Goal: Information Seeking & Learning: Learn about a topic

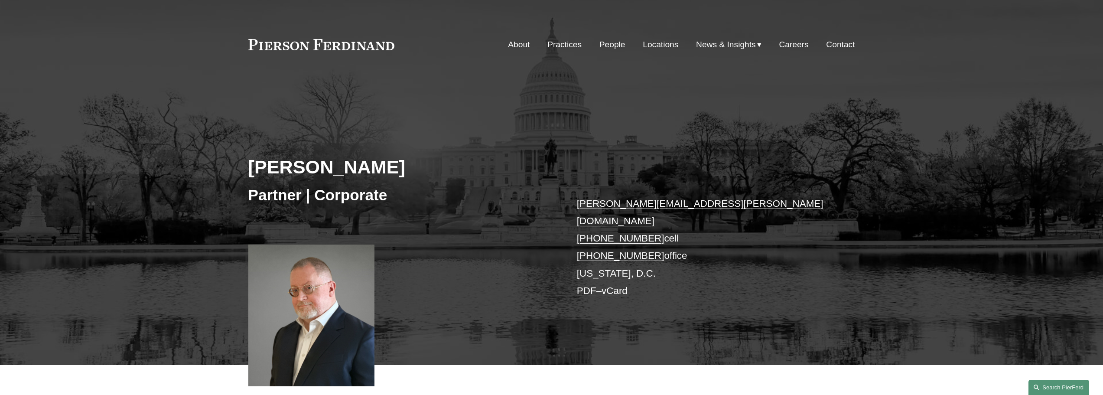
click at [1042, 387] on link "Search this site" at bounding box center [1058, 387] width 61 height 15
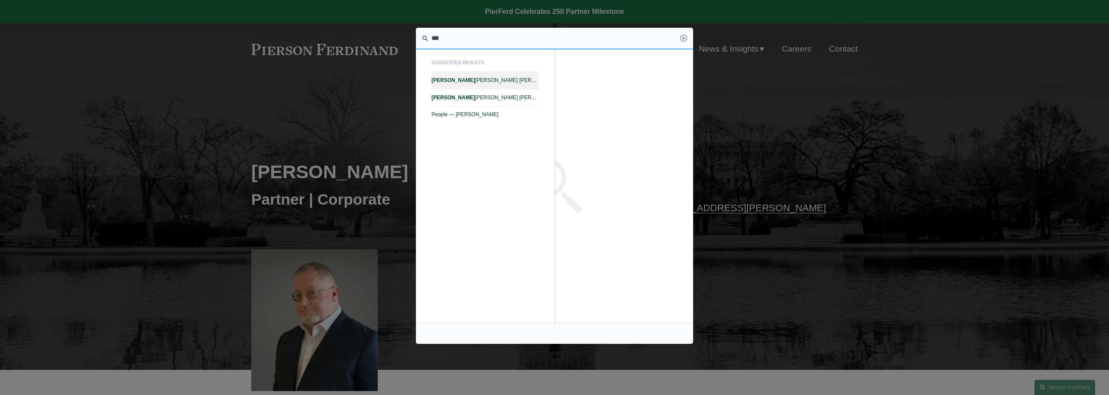
click at [516, 77] on link "Giovanni D. Antonucci Di Cesare — Pierson Ferdinand LLP" at bounding box center [485, 80] width 107 height 17
type input "***"
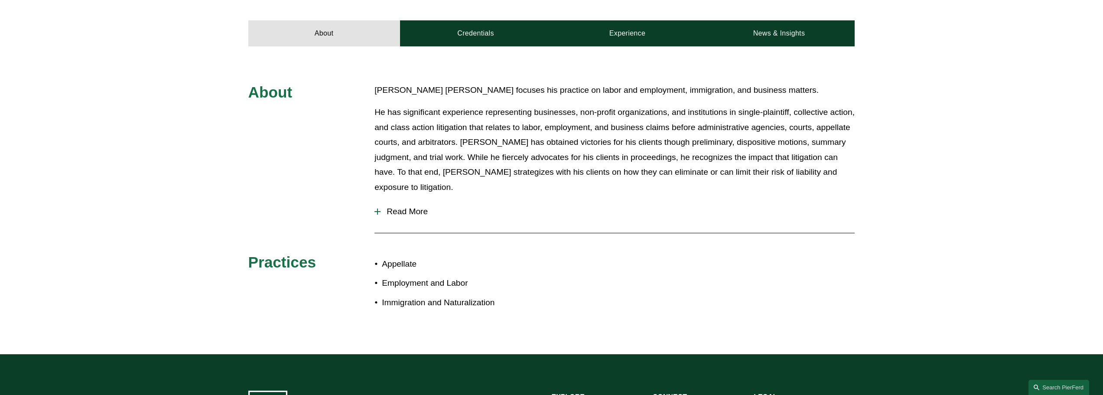
scroll to position [347, 0]
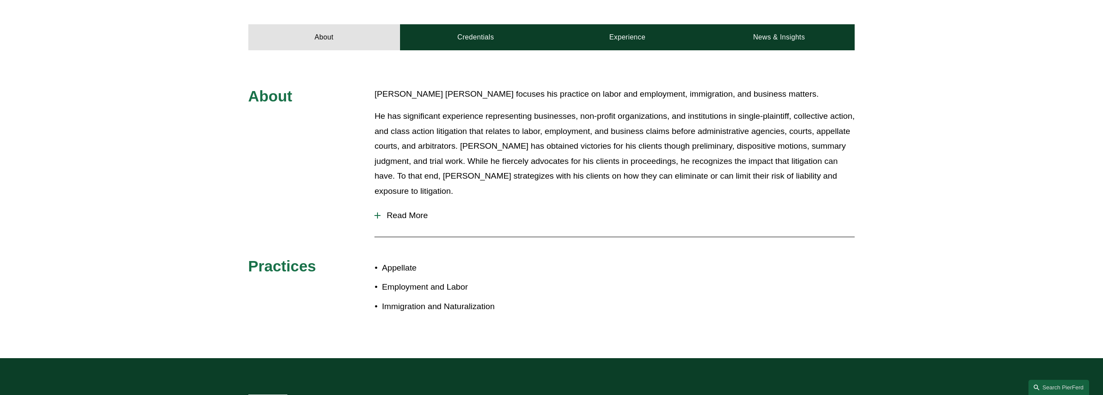
click at [368, 188] on div "About Giovanni Antonucci Di Cesare focuses his practice on labor and employment…" at bounding box center [551, 204] width 1103 height 235
click at [377, 212] on div at bounding box center [377, 215] width 1 height 6
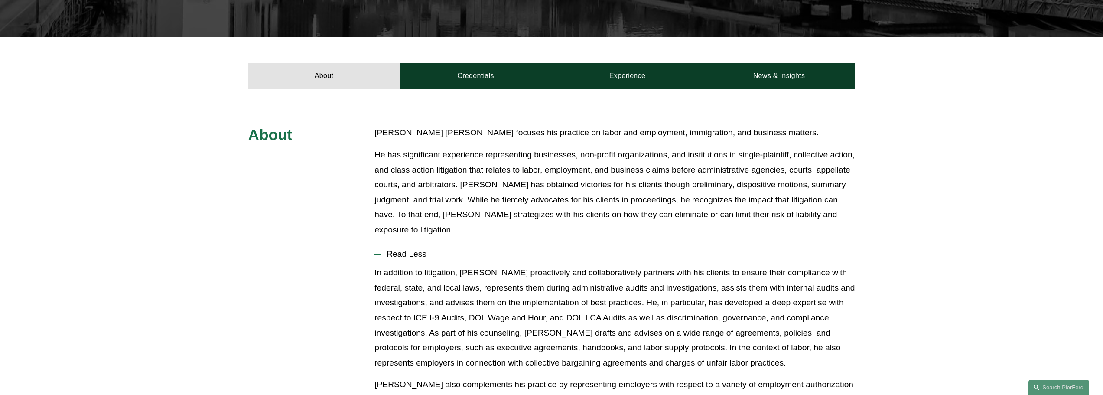
scroll to position [303, 0]
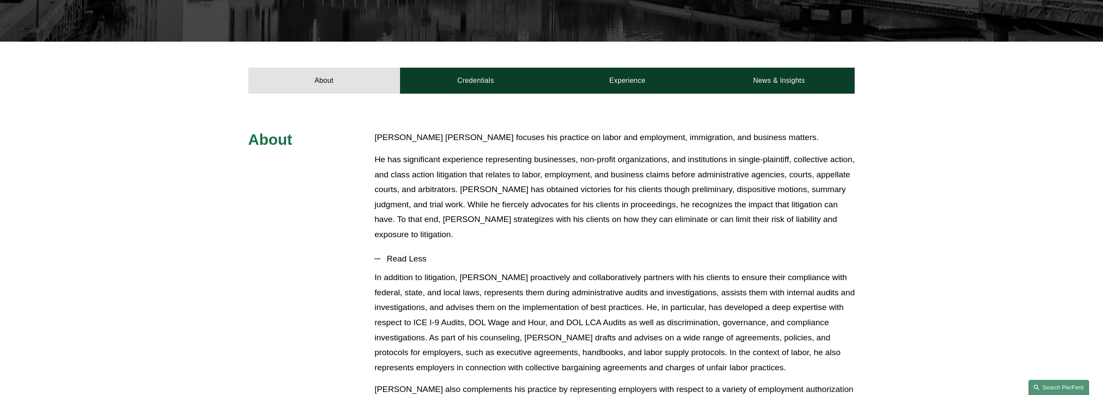
click at [1037, 380] on link "Search this site" at bounding box center [1058, 387] width 61 height 15
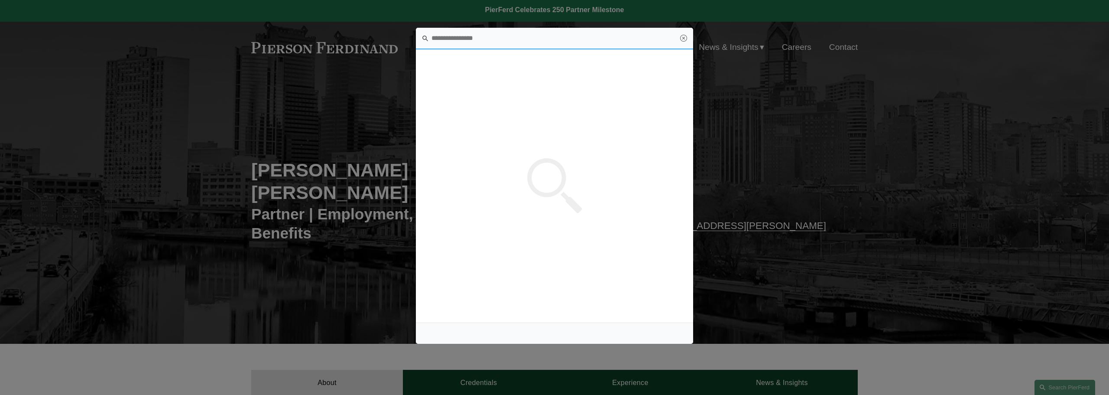
scroll to position [0, 0]
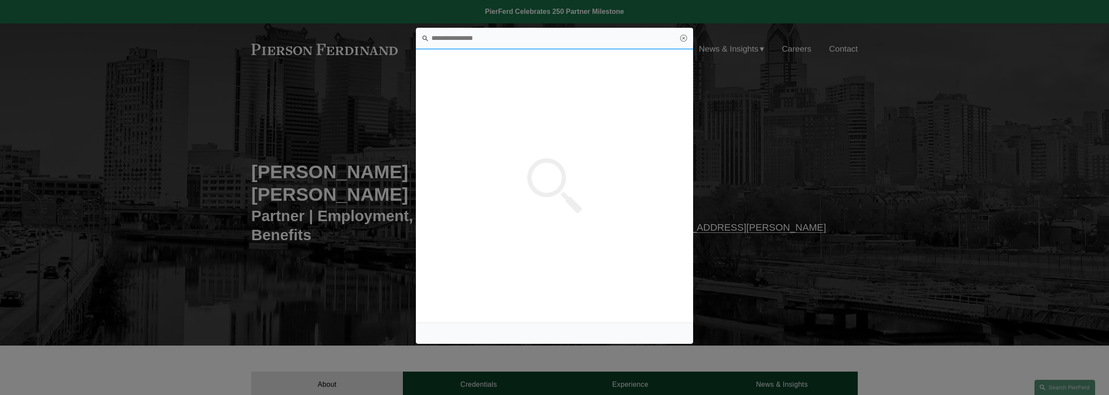
click at [467, 32] on input "Search this site" at bounding box center [554, 39] width 277 height 22
click at [480, 98] on span "Giovanni D. Antonucci Di Cesare — Insights — Pierson Ferdinand LLP" at bounding box center [485, 97] width 107 height 6
type input "***"
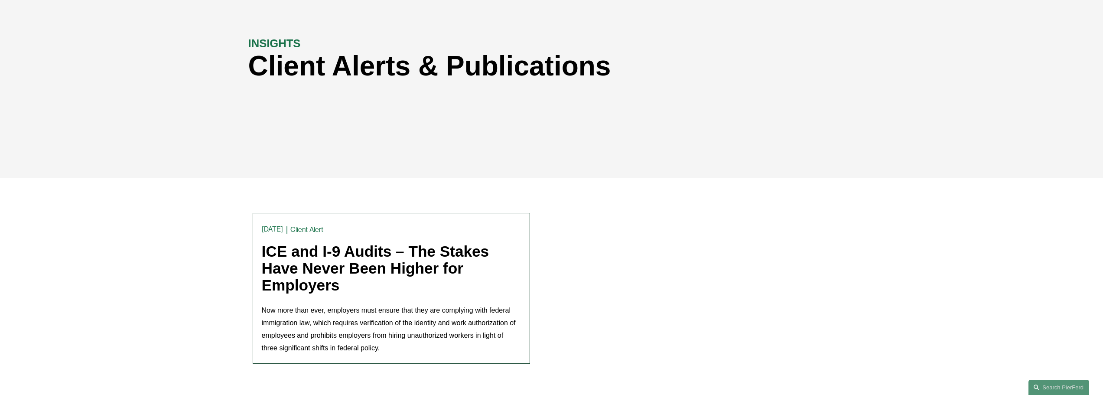
scroll to position [130, 0]
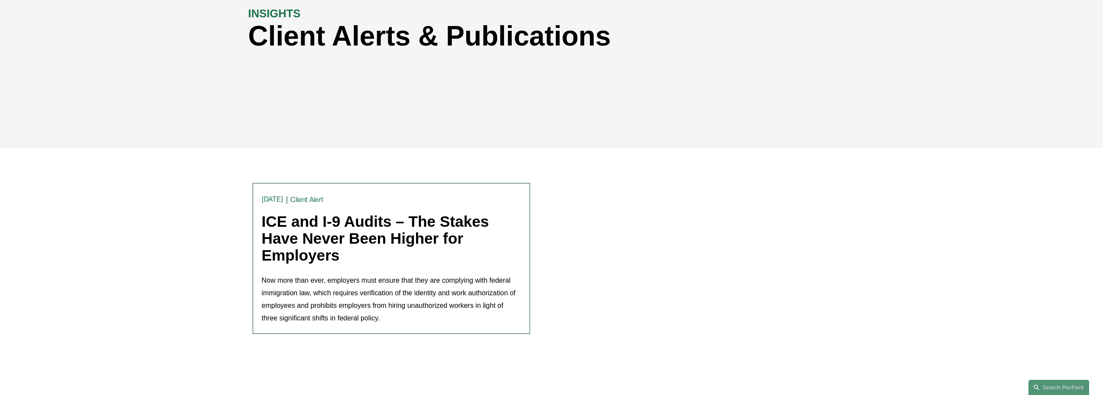
click at [363, 218] on link "ICE and I-9 Audits – The Stakes Have Never Been Higher for Employers" at bounding box center [376, 238] width 228 height 50
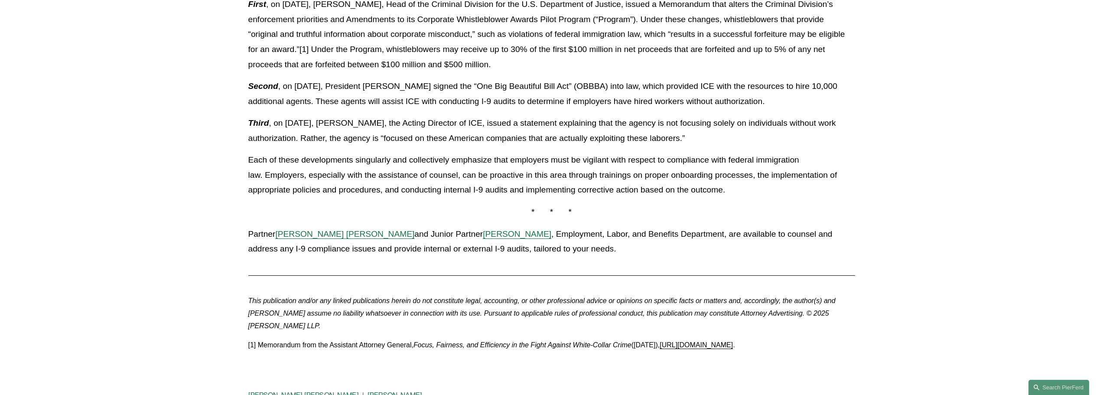
scroll to position [650, 0]
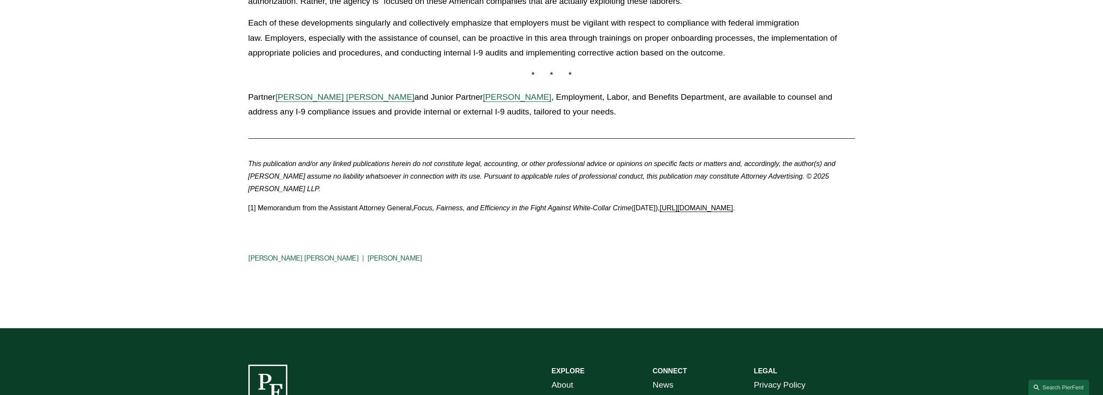
click at [377, 254] on link "Allison M. Bustin" at bounding box center [394, 258] width 55 height 8
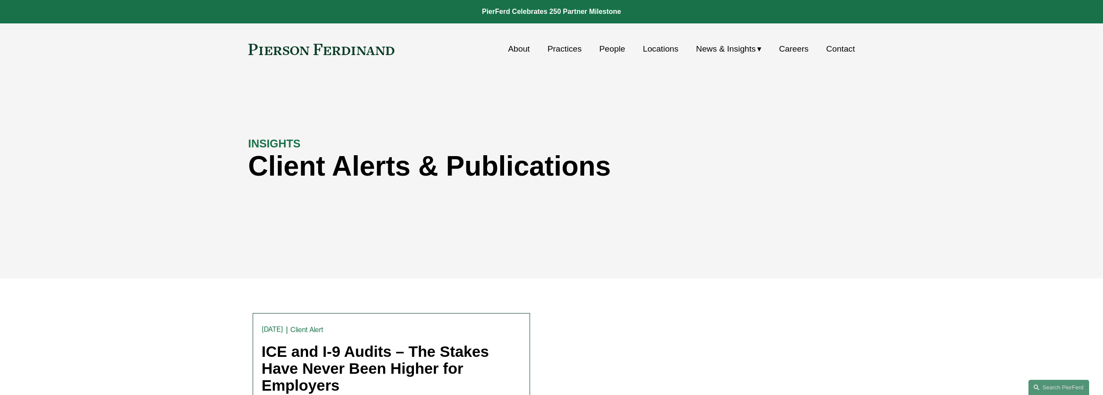
click at [616, 46] on link "People" at bounding box center [612, 49] width 26 height 16
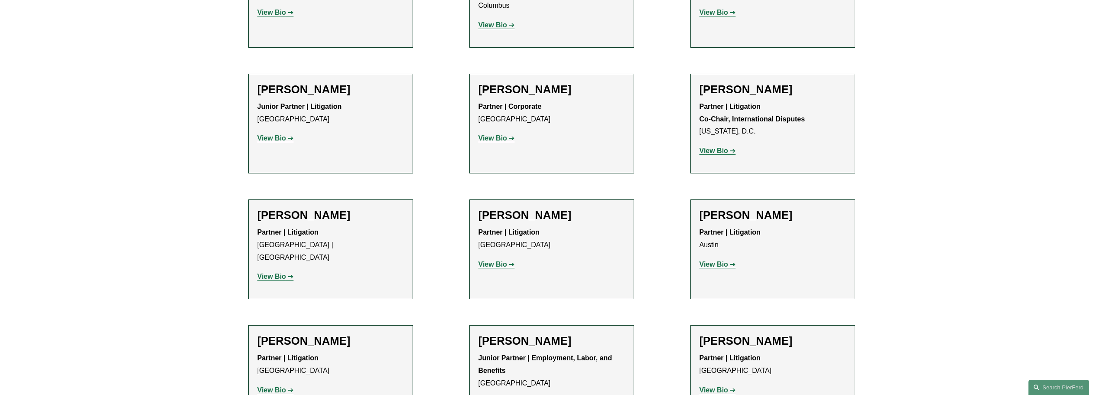
scroll to position [1473, 0]
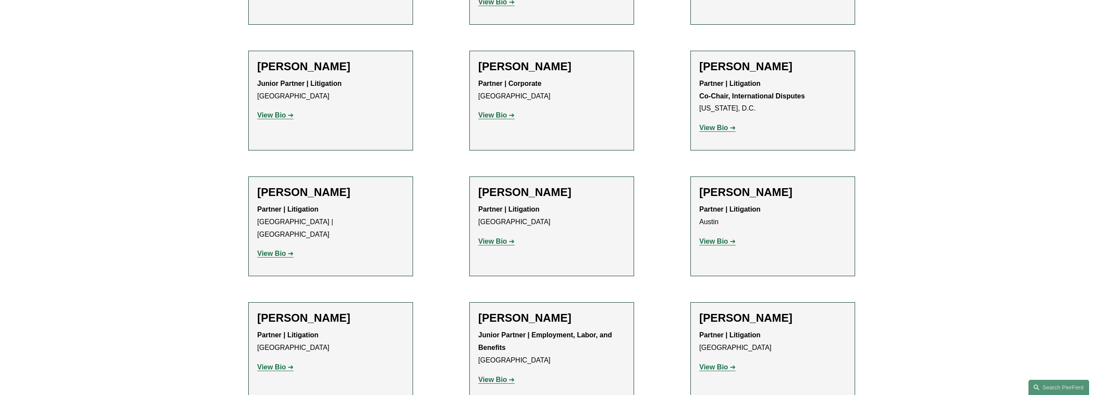
click at [495, 376] on strong "View Bio" at bounding box center [492, 379] width 29 height 7
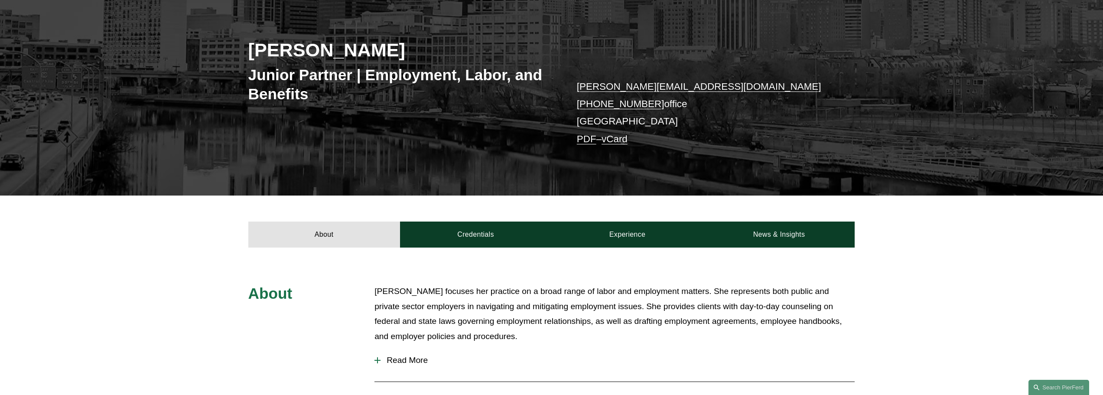
scroll to position [217, 0]
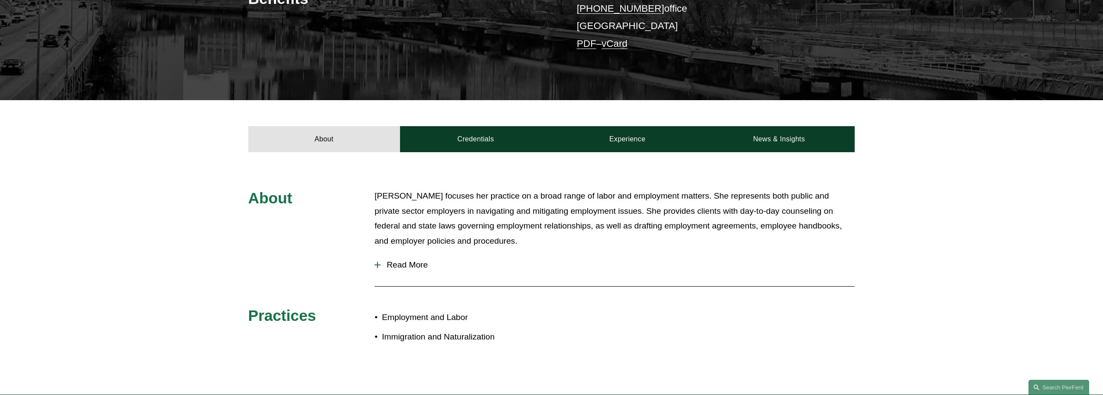
click at [378, 265] on div at bounding box center [377, 264] width 6 height 1
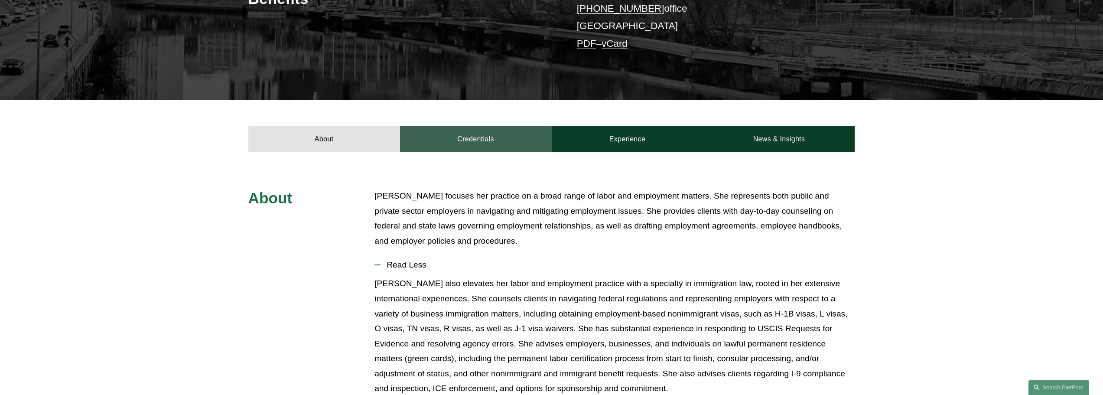
click at [470, 135] on link "Credentials" at bounding box center [476, 139] width 152 height 26
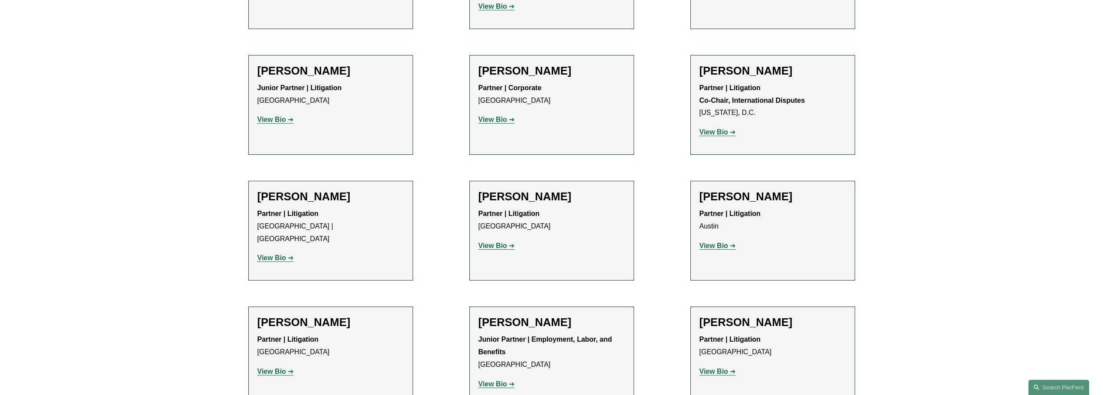
scroll to position [1473, 0]
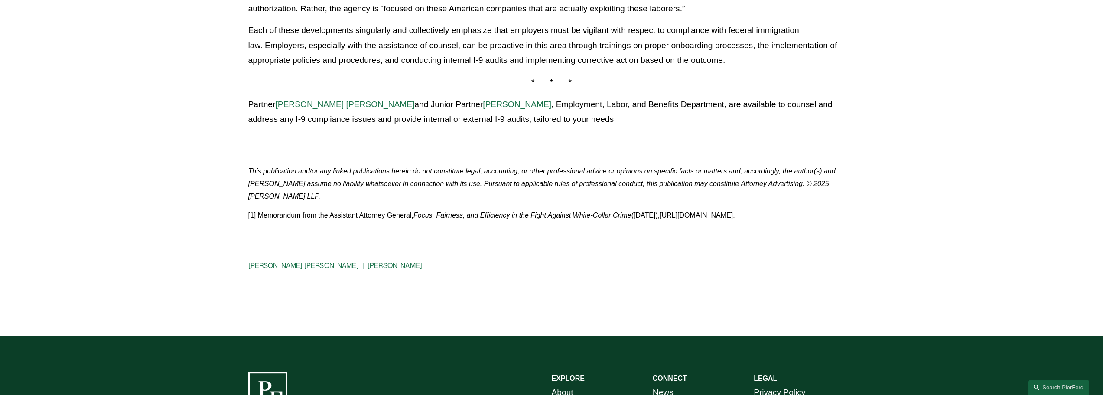
scroll to position [650, 0]
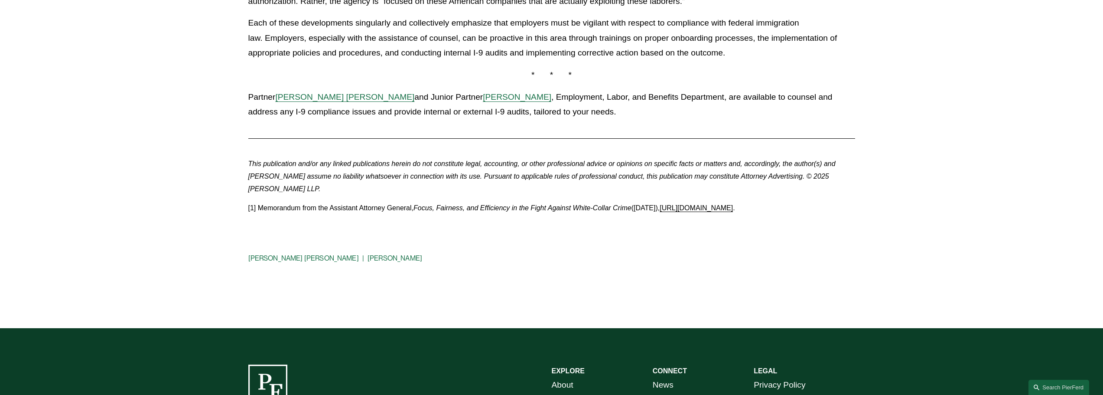
click at [373, 92] on span "Giovanni Antonucci Di Cesare" at bounding box center [344, 96] width 139 height 9
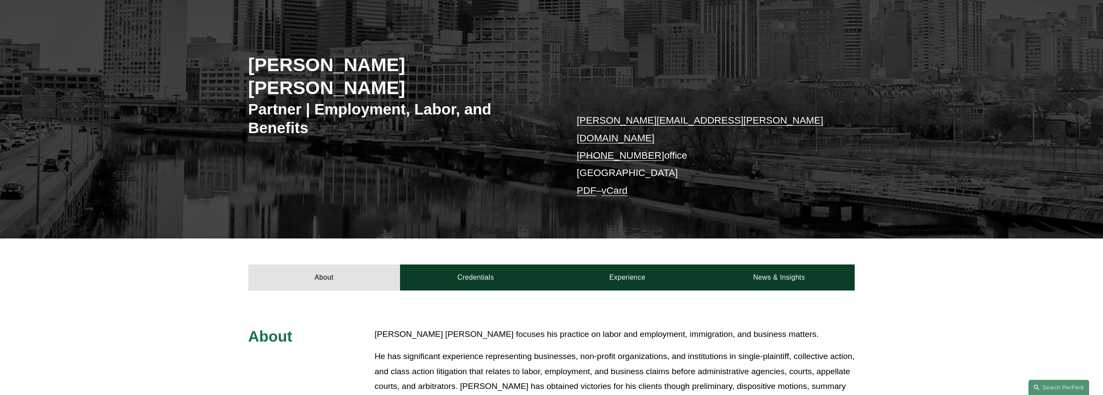
scroll to position [173, 0]
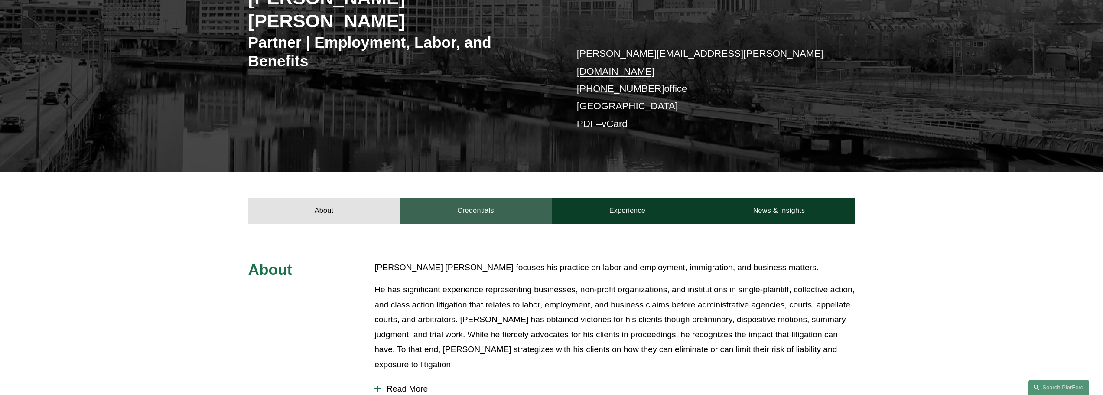
click at [513, 198] on link "Credentials" at bounding box center [476, 211] width 152 height 26
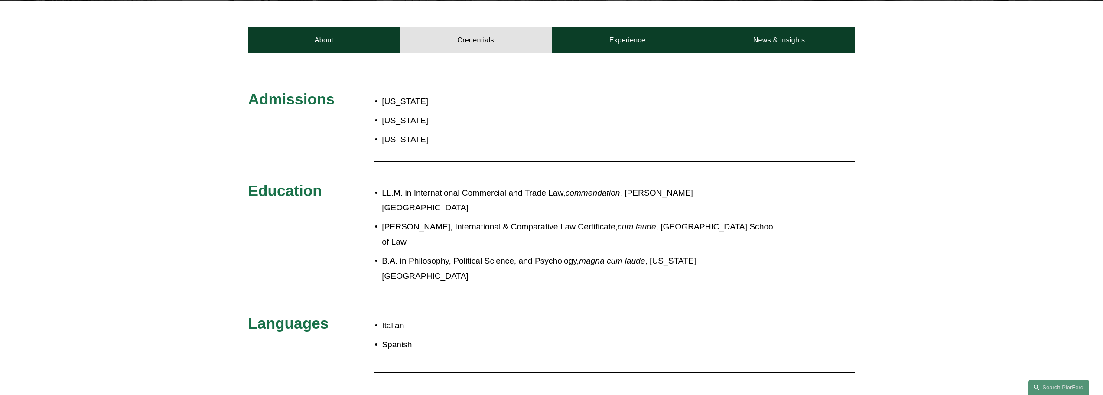
scroll to position [347, 0]
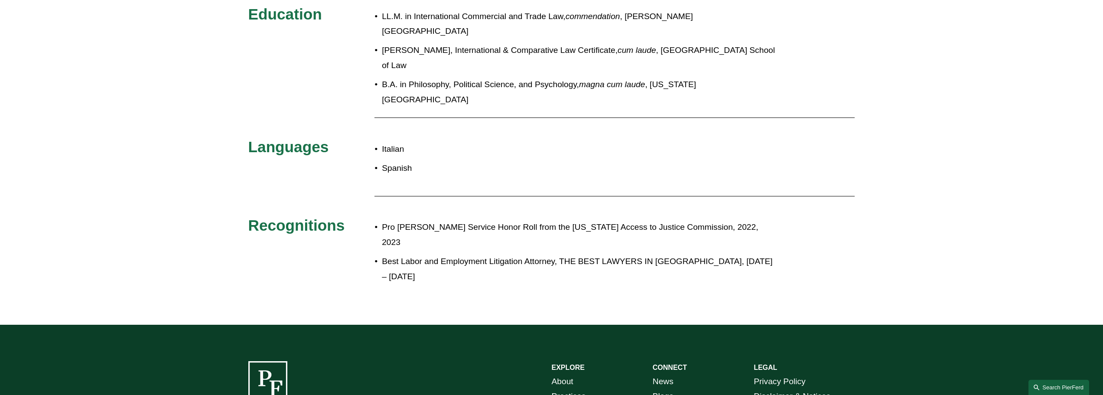
click at [1035, 384] on link "Search this site" at bounding box center [1058, 387] width 61 height 15
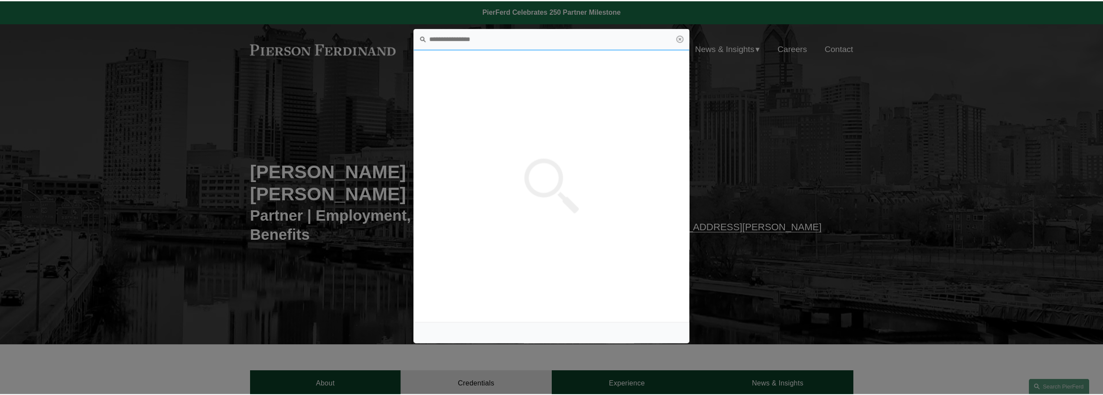
scroll to position [0, 0]
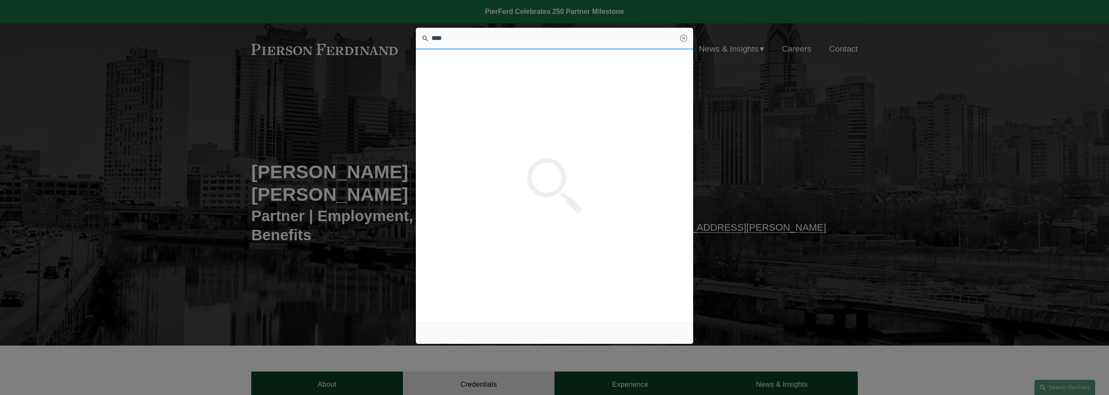
type input "****"
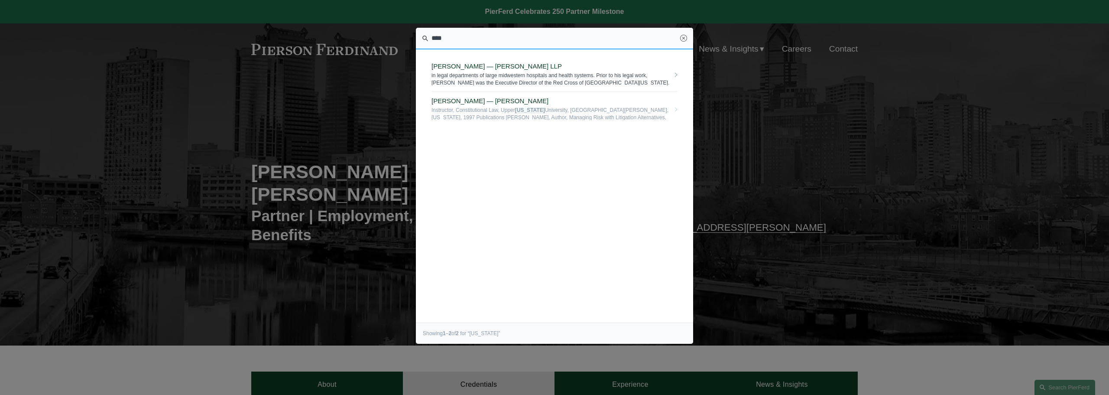
click at [464, 72] on link "Jarrod Anderson — Pierson Ferdinand LLP in legal departments of large midwester…" at bounding box center [555, 74] width 246 height 35
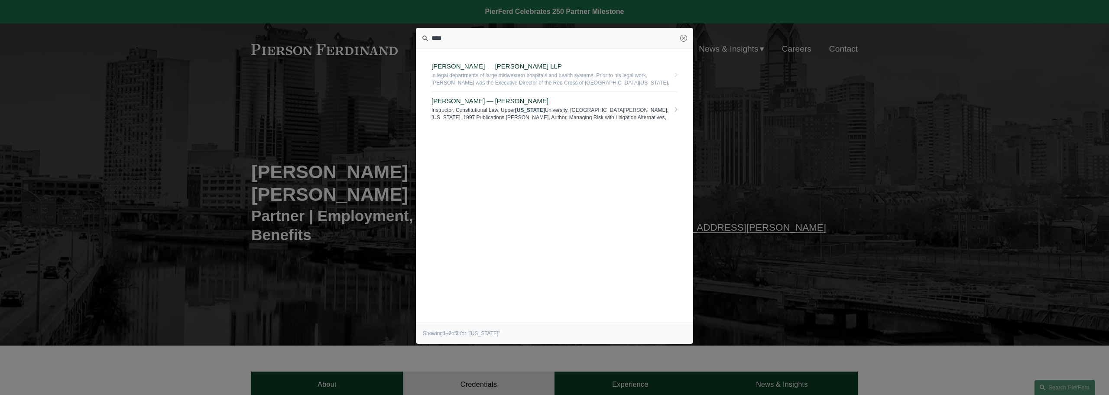
click at [478, 100] on span "[PERSON_NAME] — [PERSON_NAME]" at bounding box center [551, 101] width 238 height 8
click at [500, 62] on span "Jarrod Anderson — Pierson Ferdinand LLP" at bounding box center [551, 66] width 238 height 8
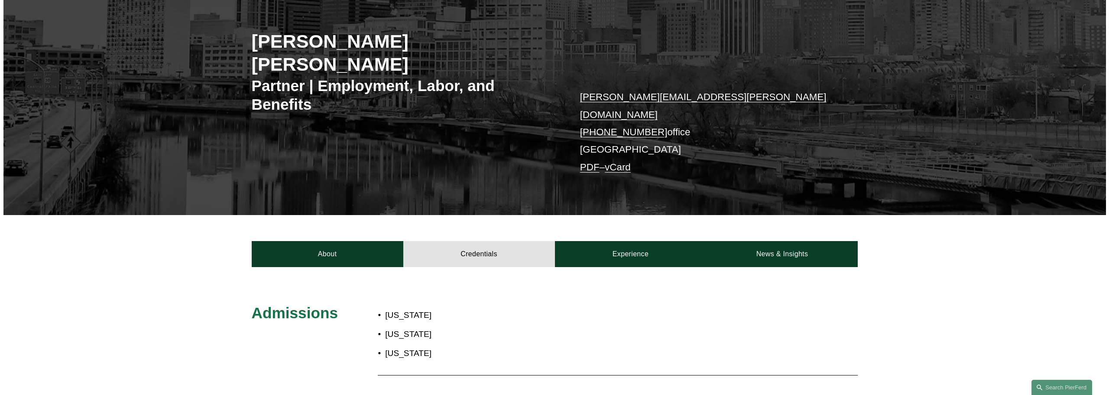
scroll to position [217, 0]
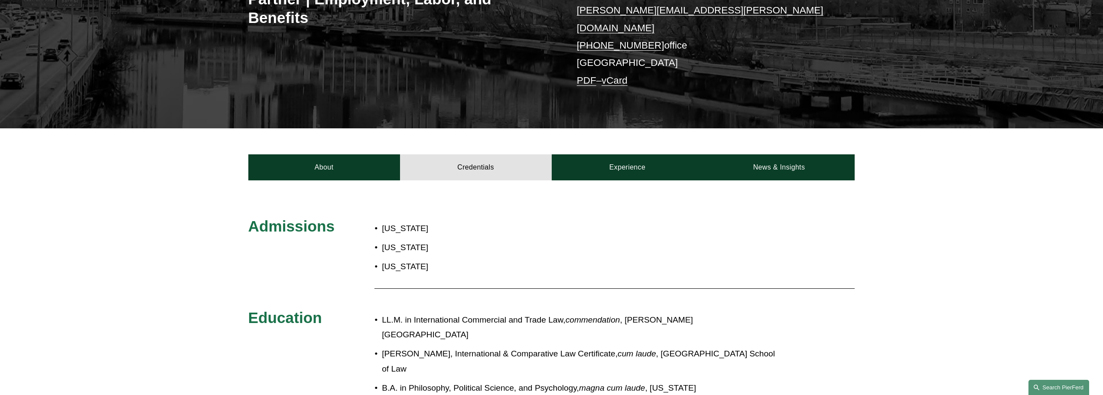
click at [1035, 386] on link "Search this site" at bounding box center [1058, 387] width 61 height 15
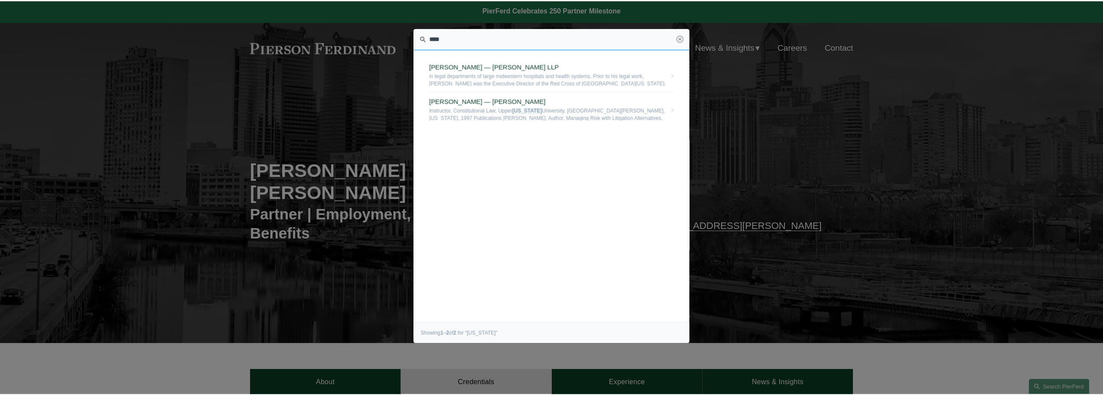
scroll to position [0, 0]
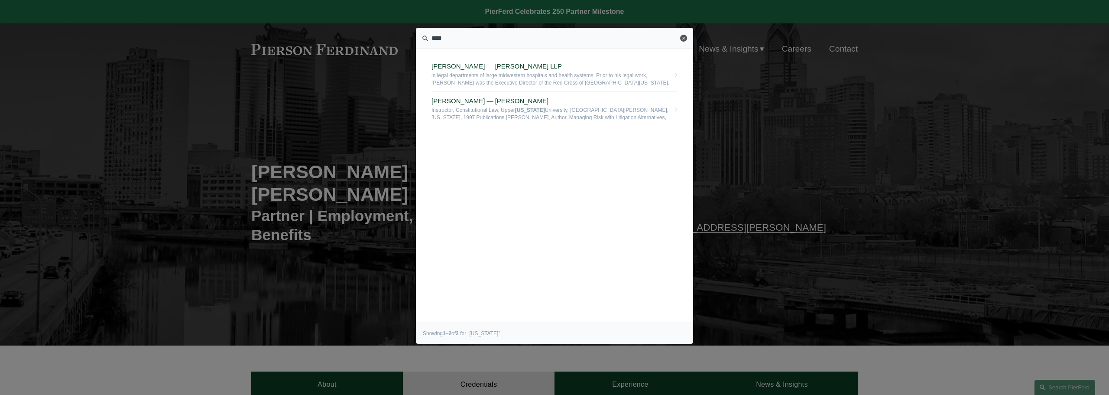
click at [685, 38] on link "Close" at bounding box center [683, 38] width 7 height 7
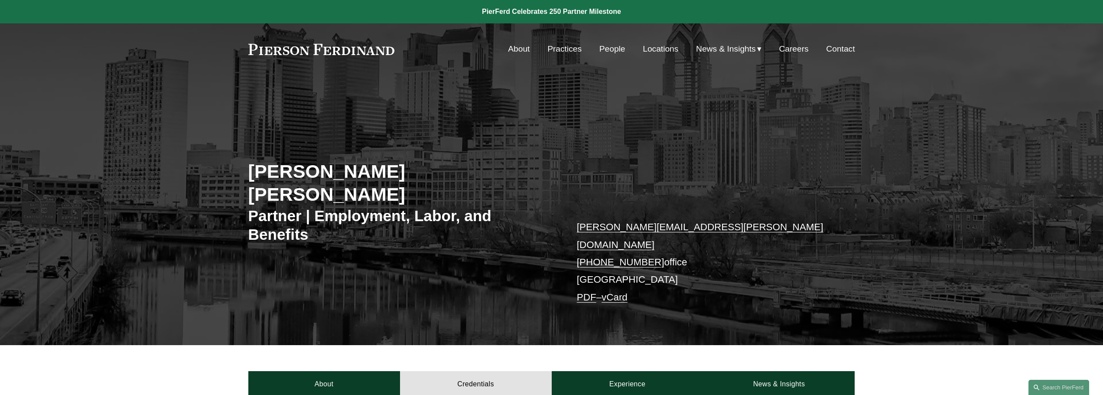
click at [651, 55] on link "Locations" at bounding box center [661, 49] width 36 height 16
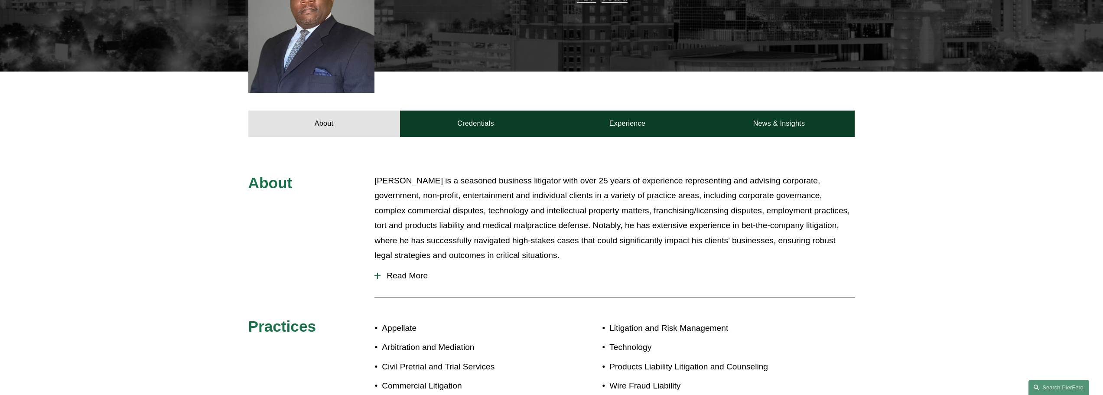
scroll to position [303, 0]
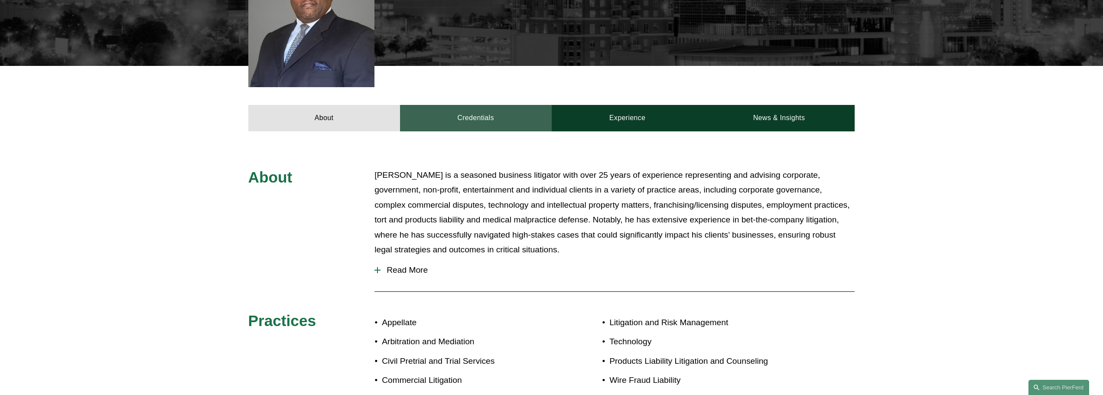
click at [482, 106] on link "Credentials" at bounding box center [476, 118] width 152 height 26
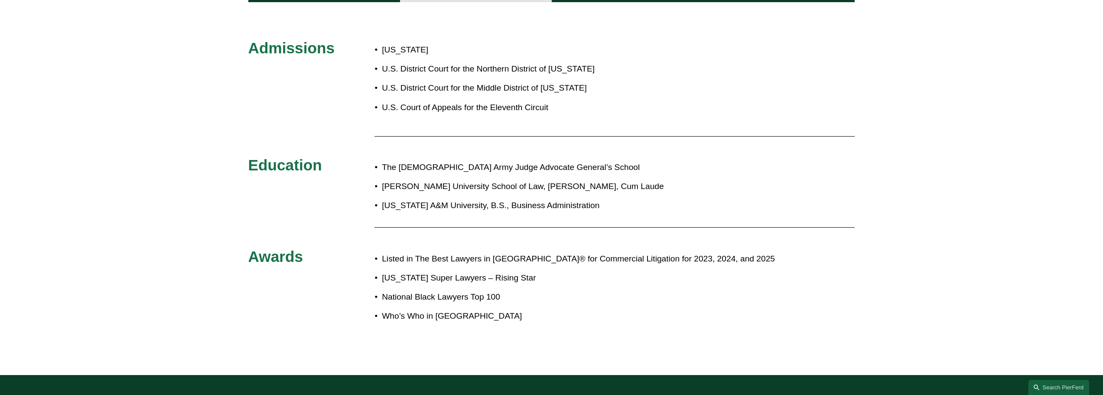
scroll to position [433, 0]
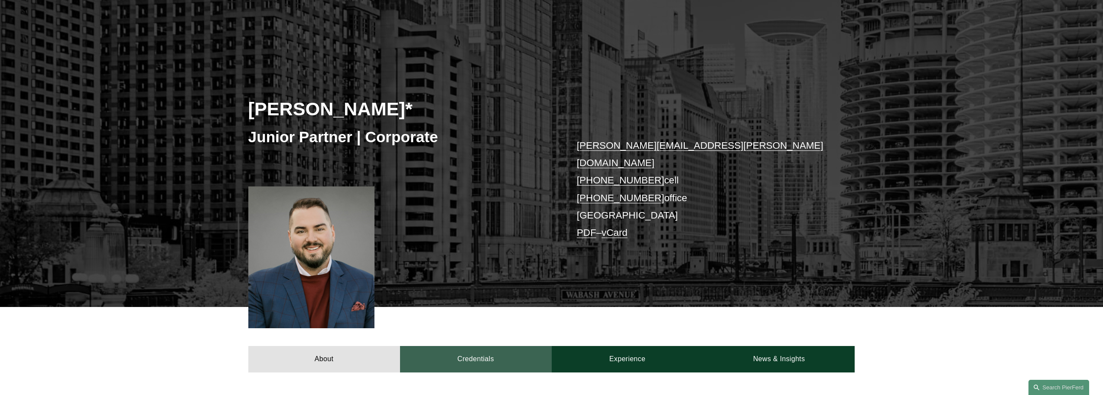
scroll to position [173, 0]
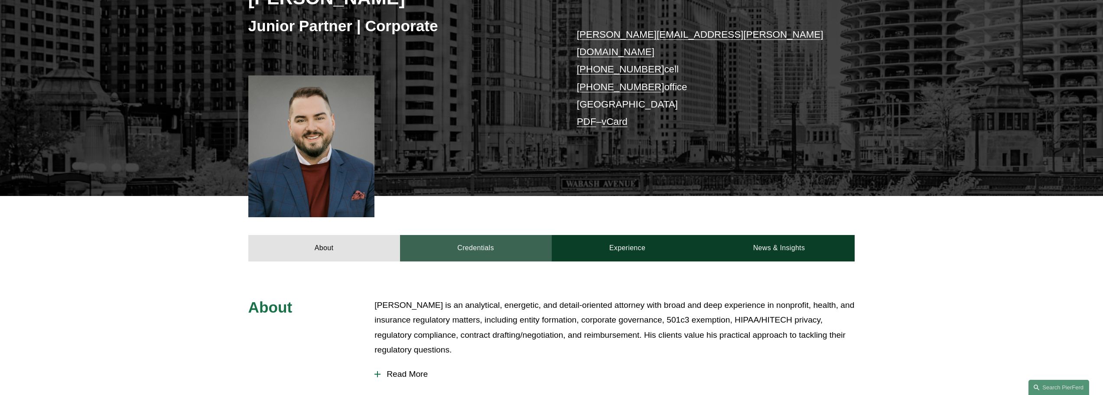
click at [480, 235] on link "Credentials" at bounding box center [476, 248] width 152 height 26
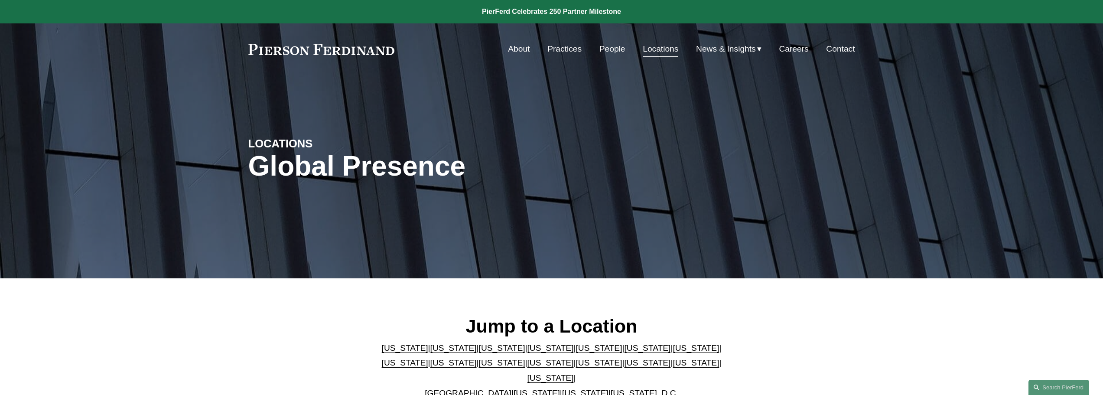
click at [514, 53] on link "About" at bounding box center [519, 49] width 22 height 16
